Goal: Find specific page/section: Find specific page/section

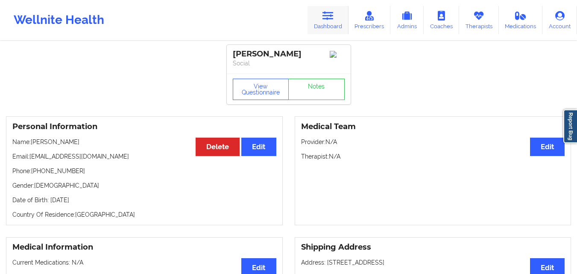
click at [324, 14] on icon at bounding box center [327, 15] width 11 height 9
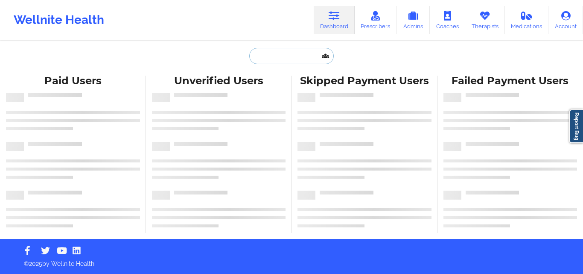
drag, startPoint x: 324, startPoint y: 14, endPoint x: 266, endPoint y: 57, distance: 72.3
click at [266, 57] on input "text" at bounding box center [291, 56] width 85 height 16
paste input "[PERSON_NAME]"
type input "[PERSON_NAME]"
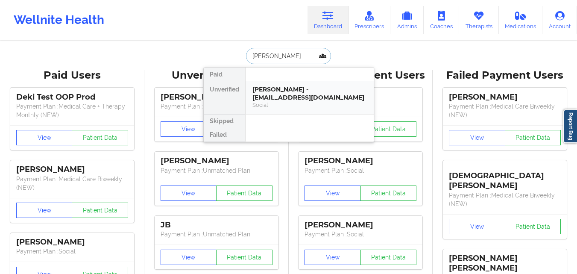
click at [281, 111] on div "[PERSON_NAME] - [EMAIL_ADDRESS][DOMAIN_NAME] Social" at bounding box center [310, 97] width 128 height 33
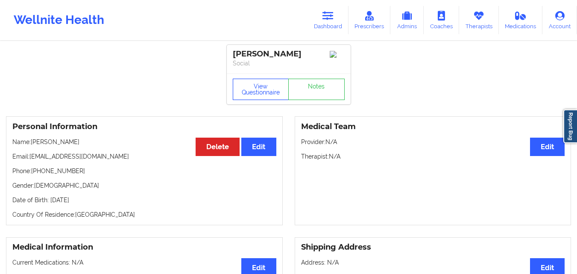
click at [253, 82] on button "View Questionnaire" at bounding box center [261, 89] width 56 height 21
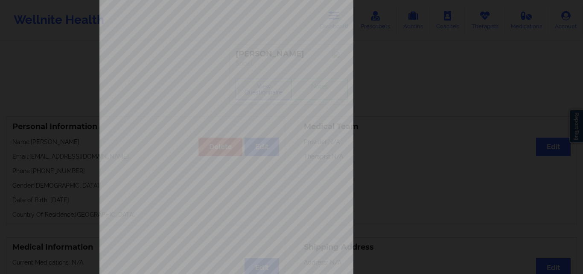
scroll to position [134, 0]
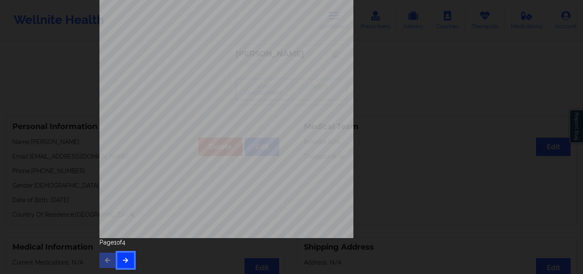
click at [125, 257] on icon "button" at bounding box center [125, 259] width 7 height 5
click at [122, 262] on icon "button" at bounding box center [125, 259] width 7 height 5
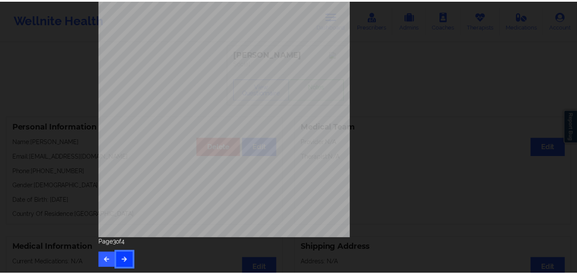
scroll to position [0, 0]
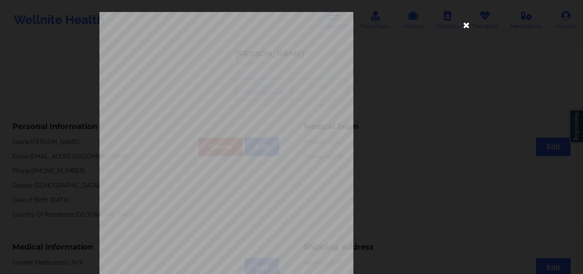
click at [462, 23] on icon at bounding box center [467, 25] width 14 height 14
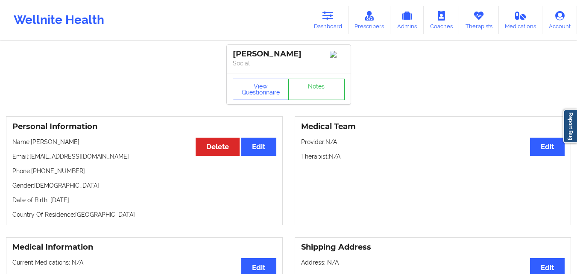
click at [462, 23] on link "Therapists" at bounding box center [479, 20] width 40 height 28
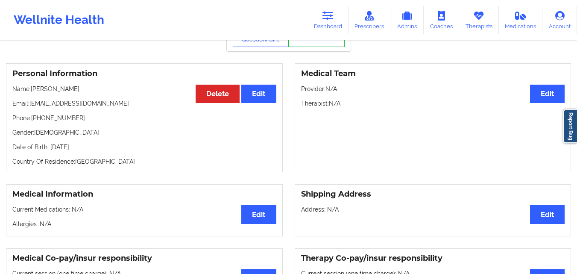
scroll to position [53, 0]
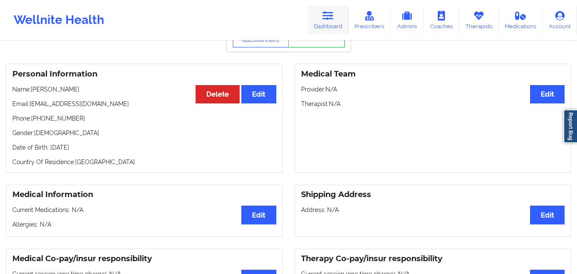
click at [326, 28] on link "Dashboard" at bounding box center [327, 20] width 41 height 28
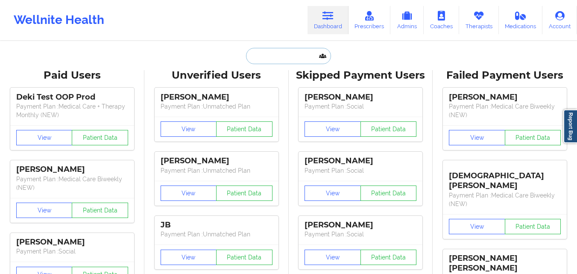
click at [278, 56] on input "text" at bounding box center [288, 56] width 85 height 16
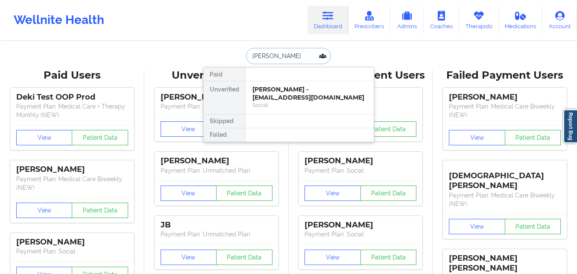
type input "[PERSON_NAME]"
click at [290, 103] on div "Social" at bounding box center [309, 104] width 114 height 7
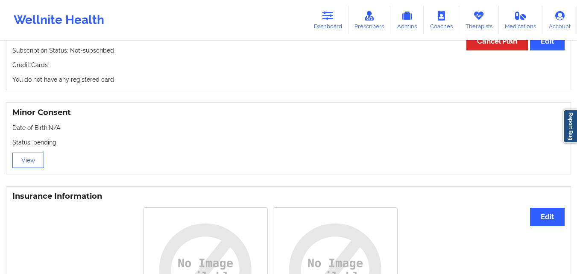
scroll to position [488, 0]
click at [327, 30] on link "Dashboard" at bounding box center [327, 20] width 41 height 28
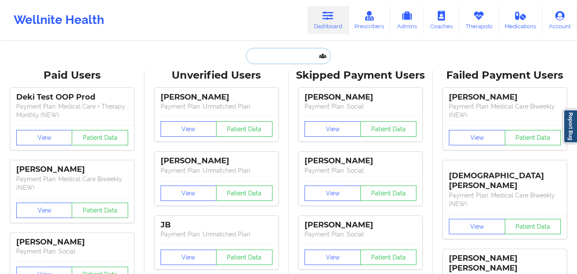
click at [285, 58] on input "text" at bounding box center [288, 56] width 85 height 16
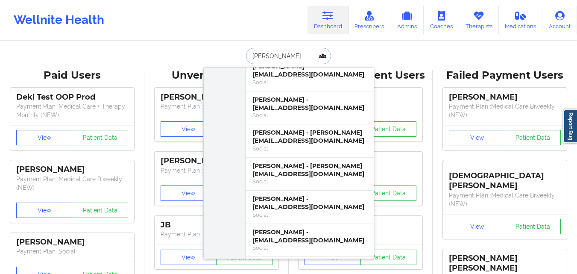
scroll to position [341, 0]
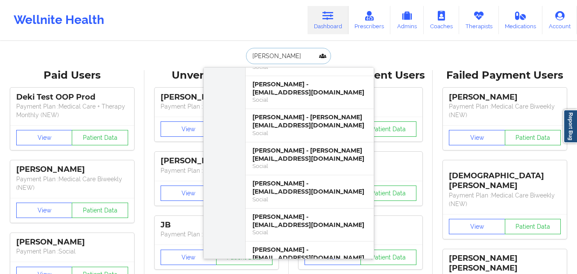
type input "[PERSON_NAME]"
